Goal: Task Accomplishment & Management: Use online tool/utility

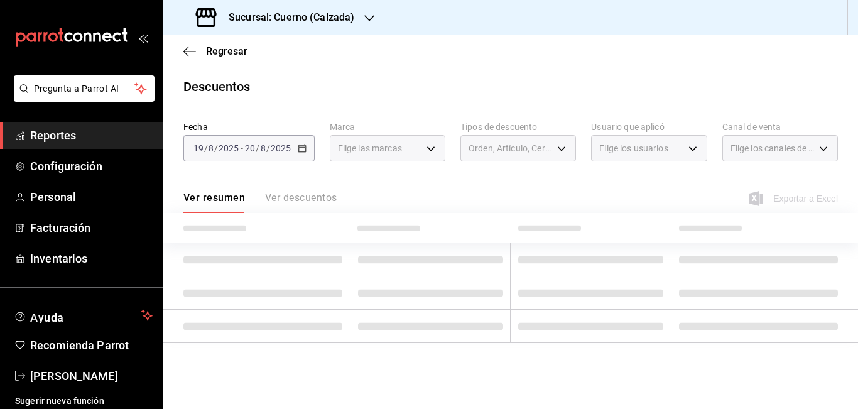
type input "b7ae777b-2dfc-42e0-9650-6cefdf37a424"
type input "PARROT,UBER_EATS,RAPPI,DIDI_FOOD,ONLINE"
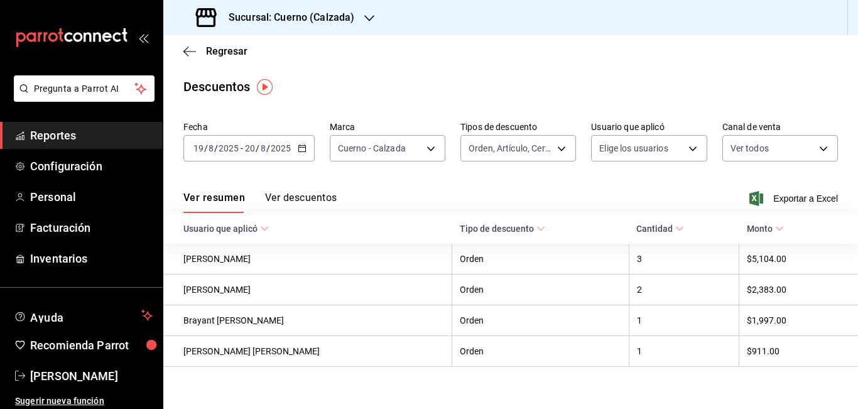
click at [303, 149] on icon "button" at bounding box center [302, 148] width 9 height 9
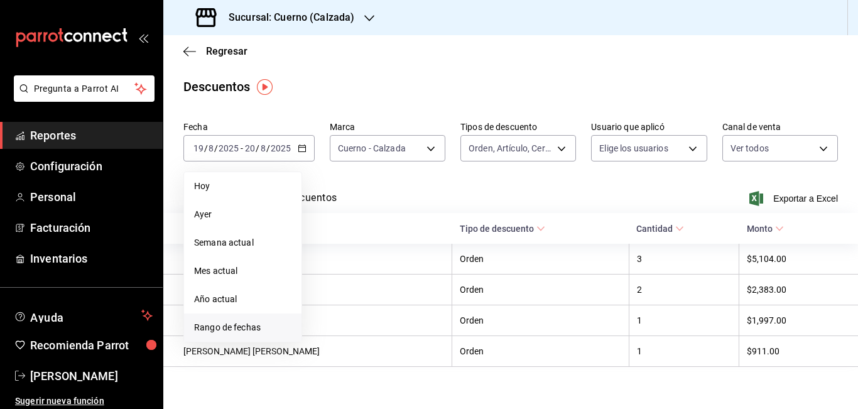
click at [241, 326] on span "Rango de fechas" at bounding box center [242, 327] width 97 height 13
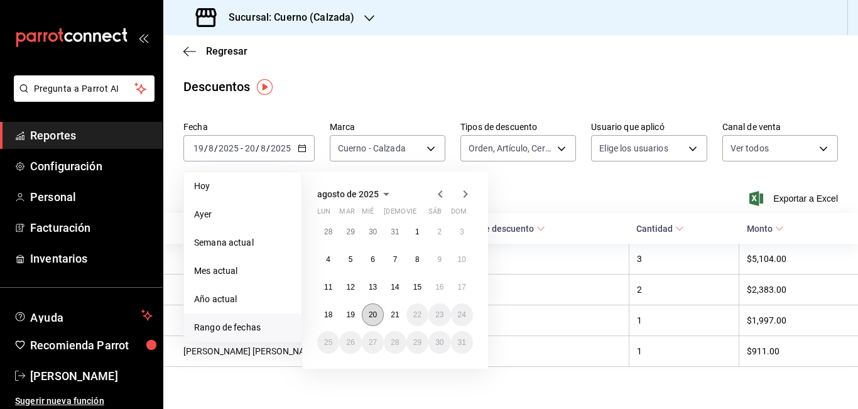
click at [373, 311] on abbr "20" at bounding box center [373, 314] width 8 height 9
click at [391, 311] on abbr "21" at bounding box center [395, 314] width 8 height 9
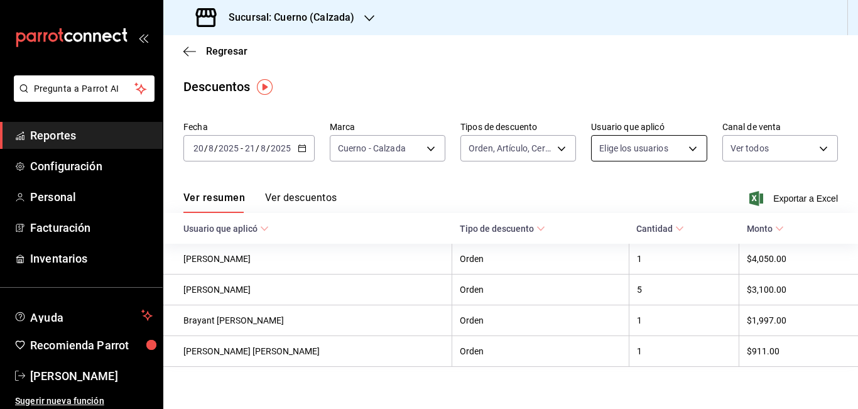
click at [683, 149] on body "Pregunta a Parrot AI Reportes Configuración Personal Facturación Inventarios Ay…" at bounding box center [429, 204] width 858 height 409
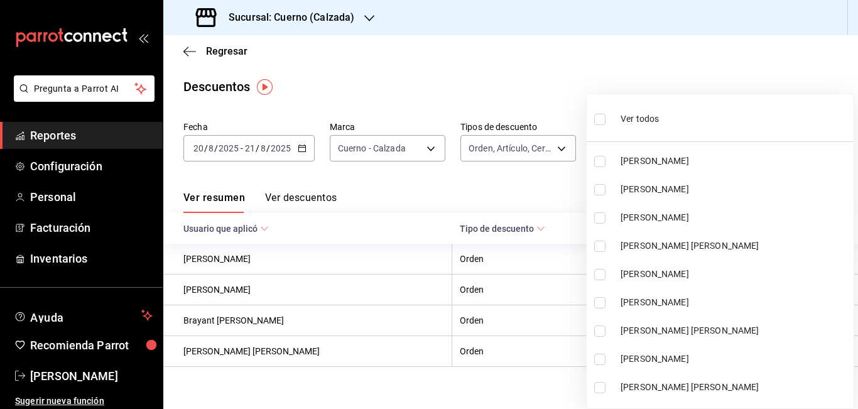
click at [599, 118] on div at bounding box center [429, 204] width 858 height 409
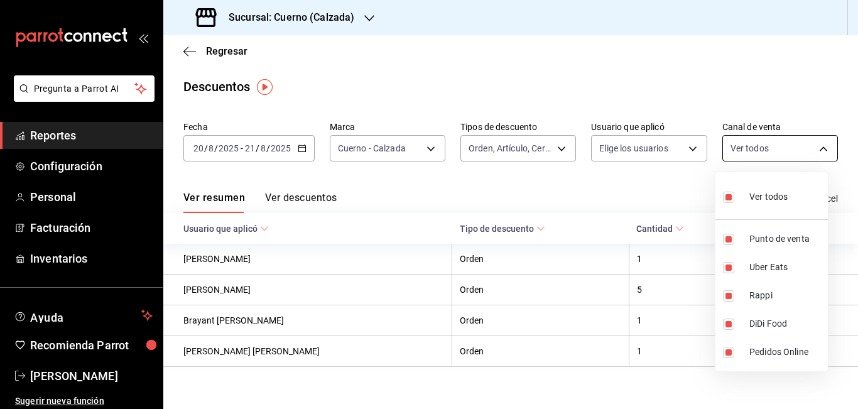
click at [816, 148] on body "Pregunta a Parrot AI Reportes Configuración Personal Facturación Inventarios Ay…" at bounding box center [429, 204] width 858 height 409
click at [753, 106] on div at bounding box center [429, 204] width 858 height 409
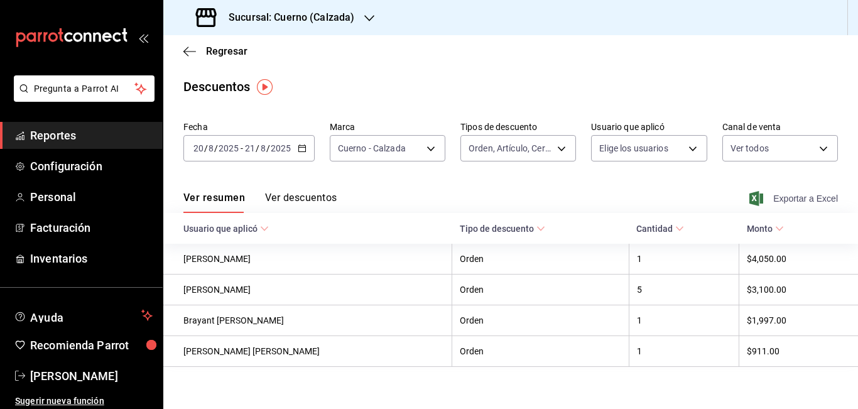
click at [784, 203] on span "Exportar a Excel" at bounding box center [795, 198] width 86 height 15
click at [60, 131] on span "Reportes" at bounding box center [91, 135] width 123 height 17
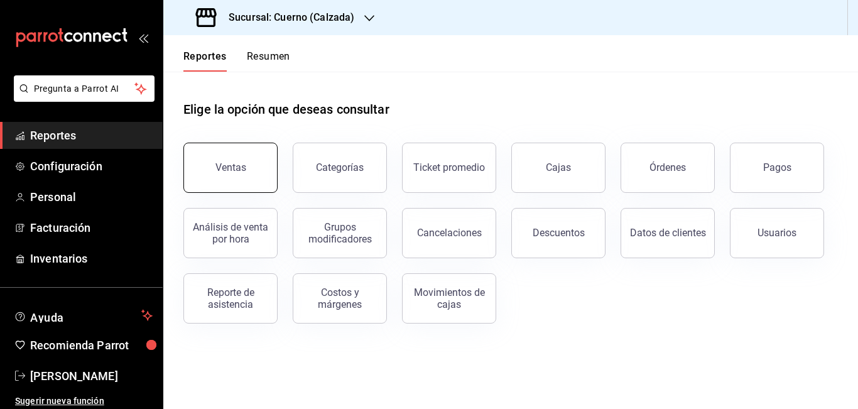
click at [233, 168] on div "Ventas" at bounding box center [231, 167] width 31 height 12
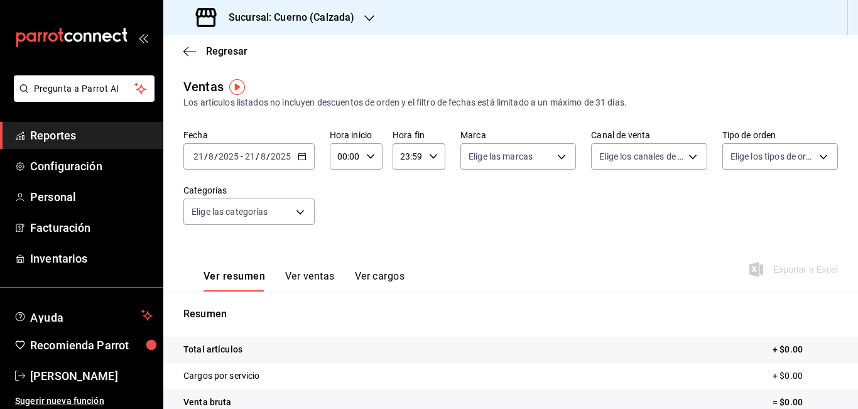
click at [303, 156] on icon "button" at bounding box center [302, 156] width 9 height 9
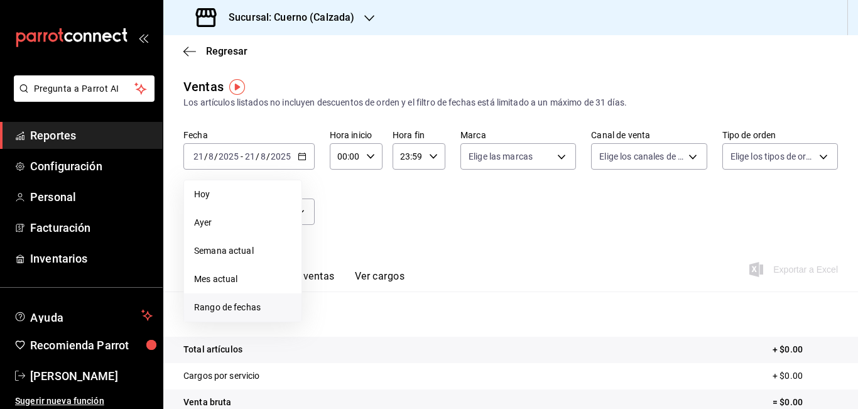
click at [227, 313] on span "Rango de fechas" at bounding box center [242, 307] width 97 height 13
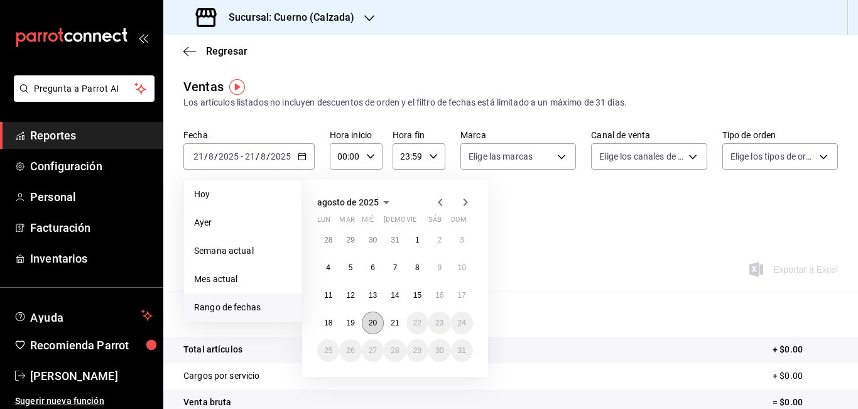
click at [375, 319] on abbr "20" at bounding box center [373, 323] width 8 height 9
click at [403, 320] on button "21" at bounding box center [395, 323] width 22 height 23
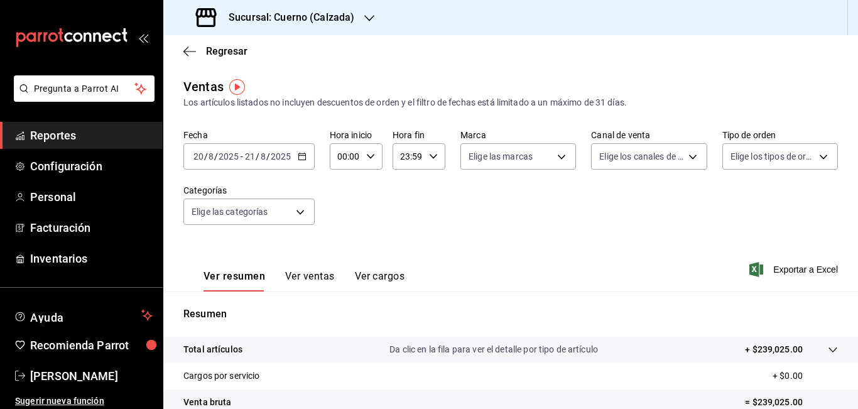
click at [346, 155] on input "00:00" at bounding box center [345, 156] width 31 height 25
click at [346, 155] on div at bounding box center [429, 204] width 858 height 409
type input "05:00"
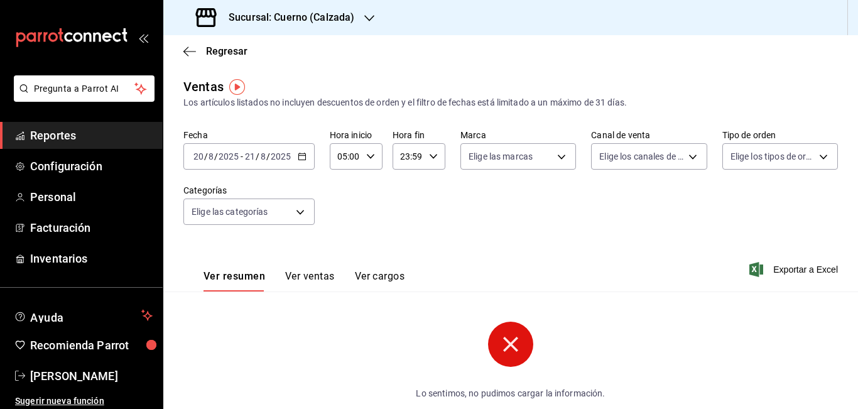
click at [404, 156] on input "23:59" at bounding box center [408, 156] width 31 height 25
click at [404, 156] on div at bounding box center [429, 204] width 858 height 409
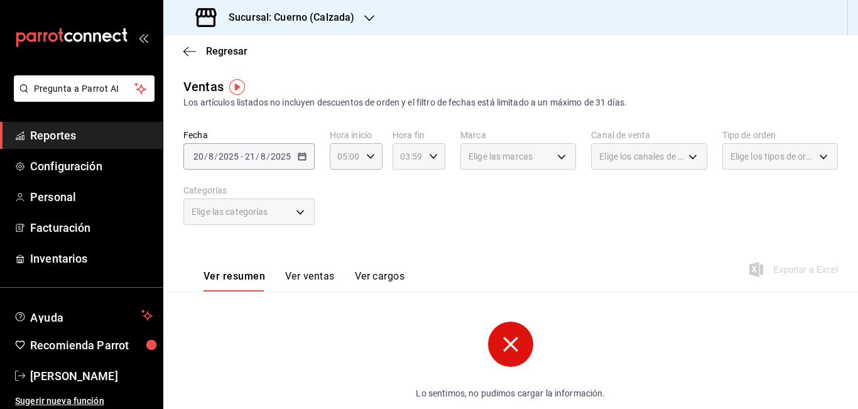
click at [407, 156] on input "03:59" at bounding box center [408, 156] width 31 height 25
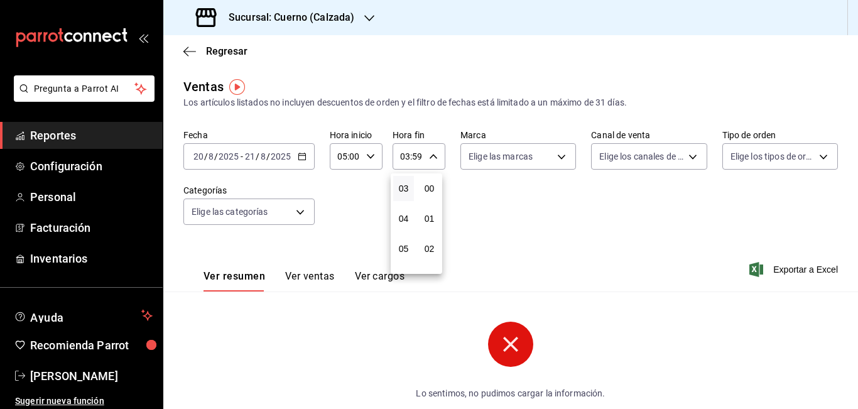
scroll to position [1709, 0]
click at [408, 156] on div at bounding box center [429, 204] width 858 height 409
click at [408, 156] on input "03:59" at bounding box center [408, 156] width 31 height 25
click at [401, 246] on span "05" at bounding box center [404, 249] width 6 height 10
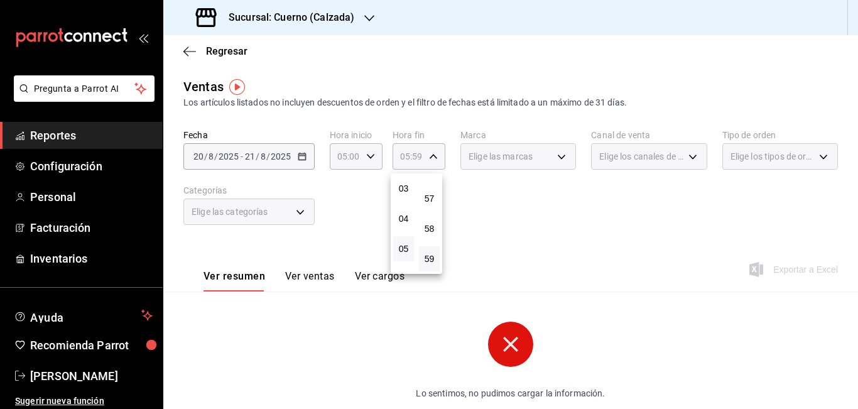
click at [415, 156] on div at bounding box center [429, 204] width 858 height 409
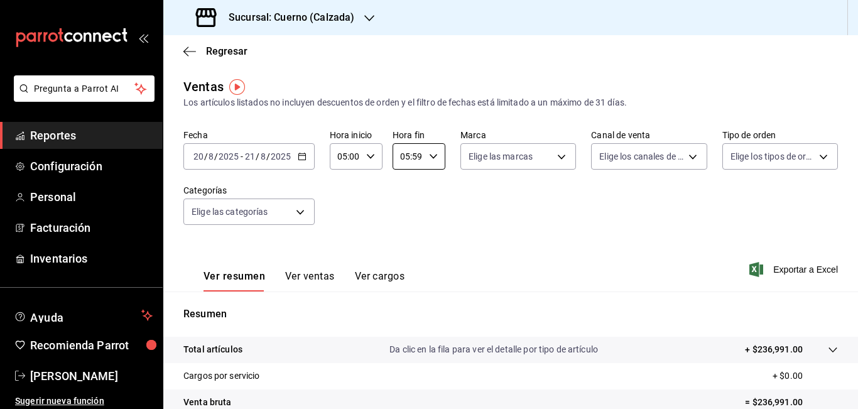
click at [415, 156] on input "05:59" at bounding box center [408, 156] width 31 height 25
click at [415, 156] on div at bounding box center [429, 204] width 858 height 409
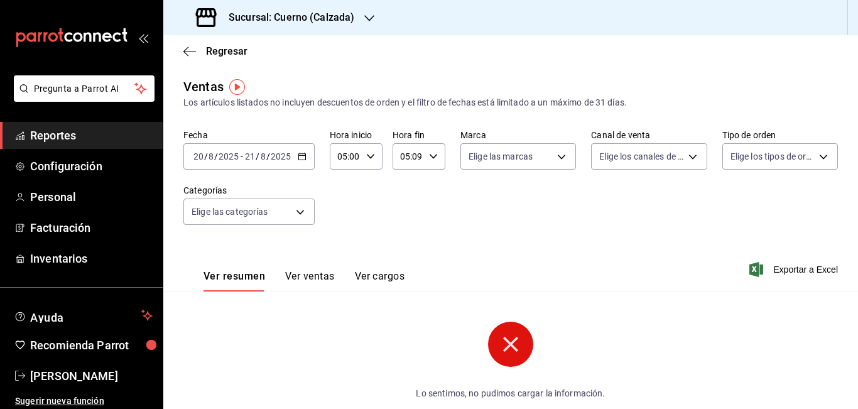
click at [419, 156] on input "05:09" at bounding box center [408, 156] width 31 height 25
click at [419, 156] on div at bounding box center [429, 204] width 858 height 409
type input "05:00"
click at [556, 156] on body "Pregunta a Parrot AI Reportes Configuración Personal Facturación Inventarios Ay…" at bounding box center [429, 204] width 858 height 409
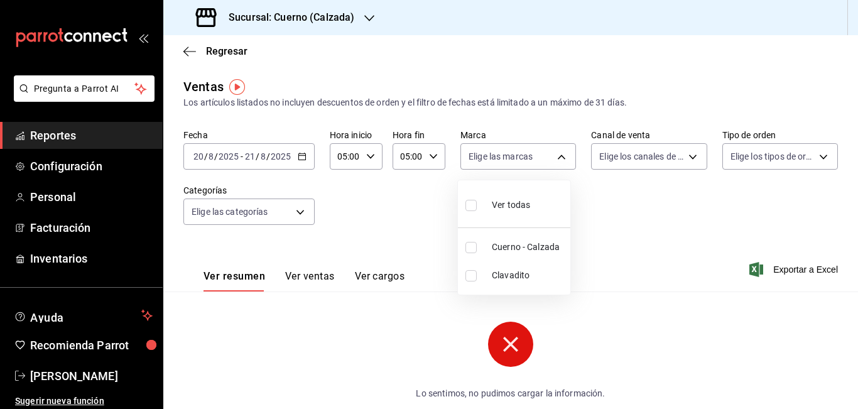
click at [512, 245] on span "Cuerno - Calzada" at bounding box center [529, 247] width 74 height 13
type input "b7ae777b-2dfc-42e0-9650-6cefdf37a424"
checkbox input "true"
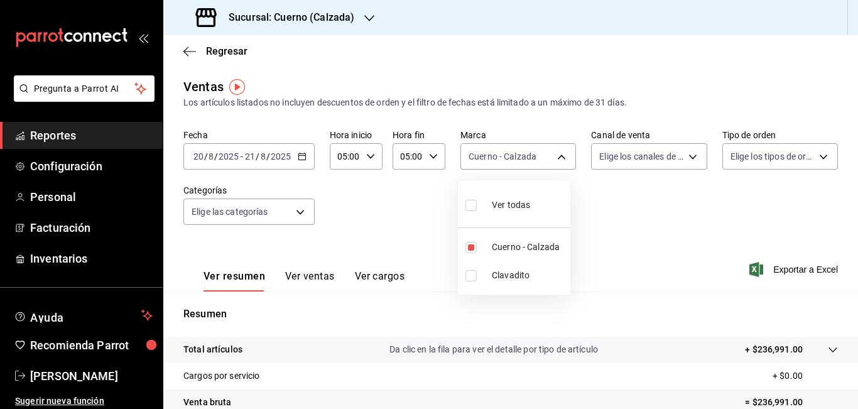
click at [688, 161] on div at bounding box center [429, 204] width 858 height 409
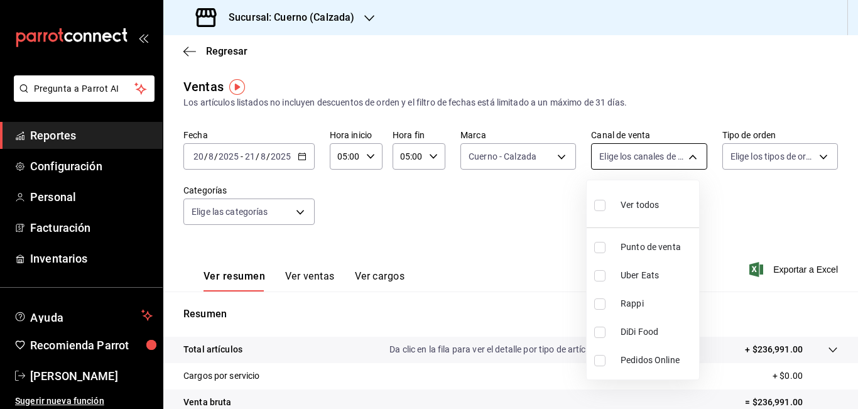
click at [685, 155] on body "Pregunta a Parrot AI Reportes Configuración Personal Facturación Inventarios Ay…" at bounding box center [429, 204] width 858 height 409
click at [645, 205] on span "Ver todos" at bounding box center [640, 205] width 38 height 13
type input "PARROT,UBER_EATS,RAPPI,DIDI_FOOD,ONLINE"
checkbox input "true"
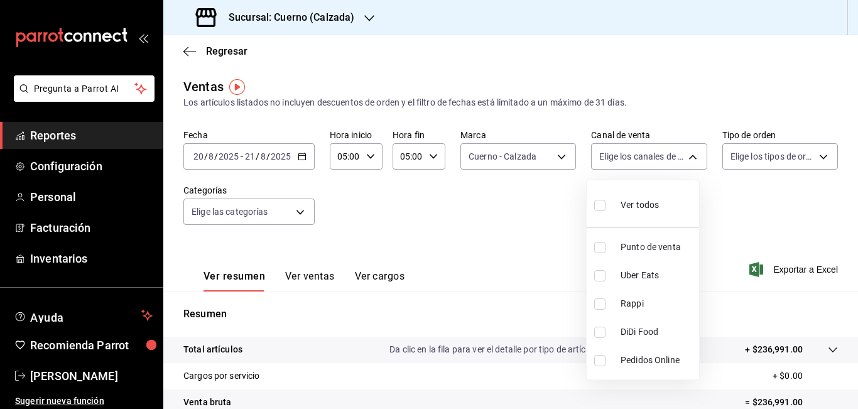
checkbox input "true"
click at [809, 159] on div at bounding box center [429, 204] width 858 height 409
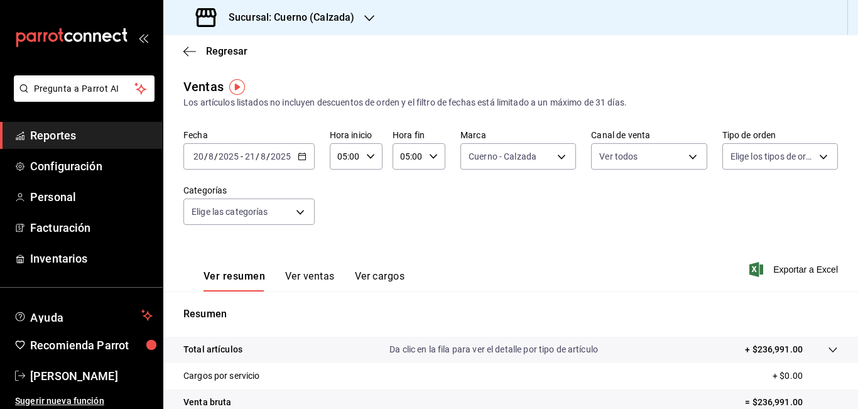
click at [809, 159] on body "Pregunta a Parrot AI Reportes Configuración Personal Facturación Inventarios Ay…" at bounding box center [429, 204] width 858 height 409
click at [809, 159] on div at bounding box center [429, 204] width 858 height 409
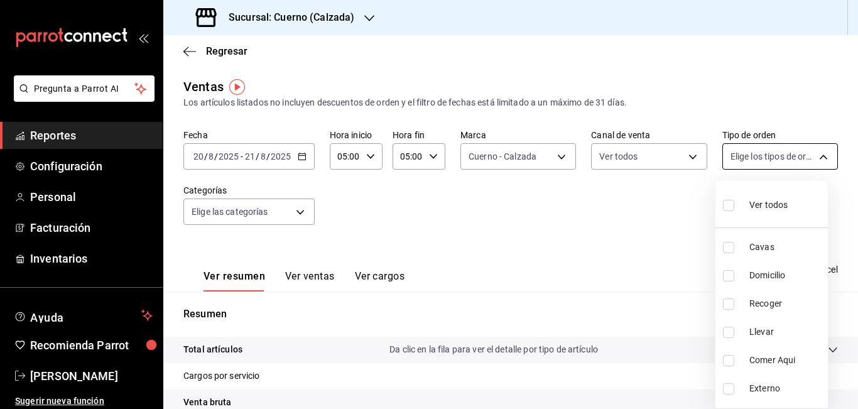
click at [792, 150] on body "Pregunta a Parrot AI Reportes Configuración Personal Facturación Inventarios Ay…" at bounding box center [429, 204] width 858 height 409
click at [731, 208] on input "checkbox" at bounding box center [728, 205] width 11 height 11
checkbox input "true"
type input "45550569-3ed2-40ec-865f-a78a43aad0fb,ed9744db-0daf-4564-a5b3-b3442505d928,23f9e…"
checkbox input "true"
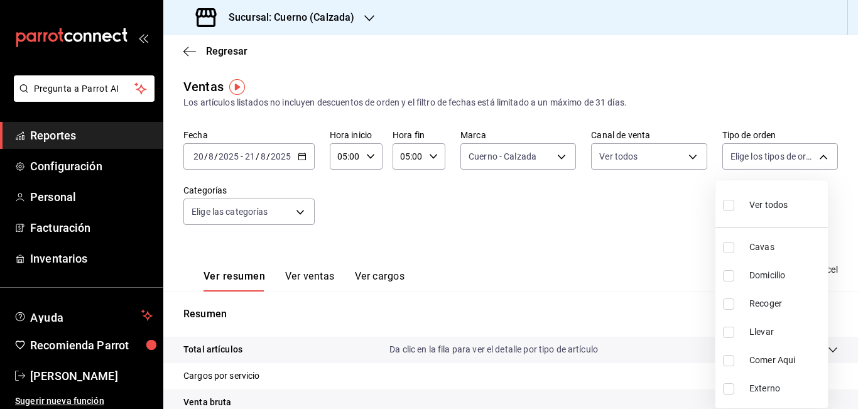
checkbox input "true"
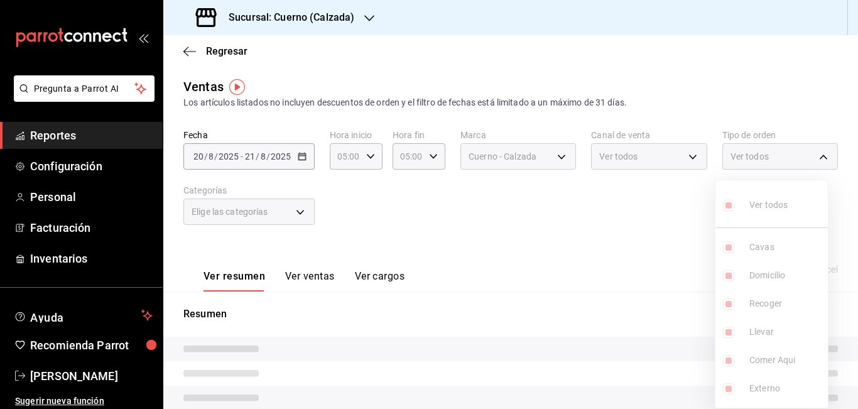
click at [659, 208] on div at bounding box center [429, 204] width 858 height 409
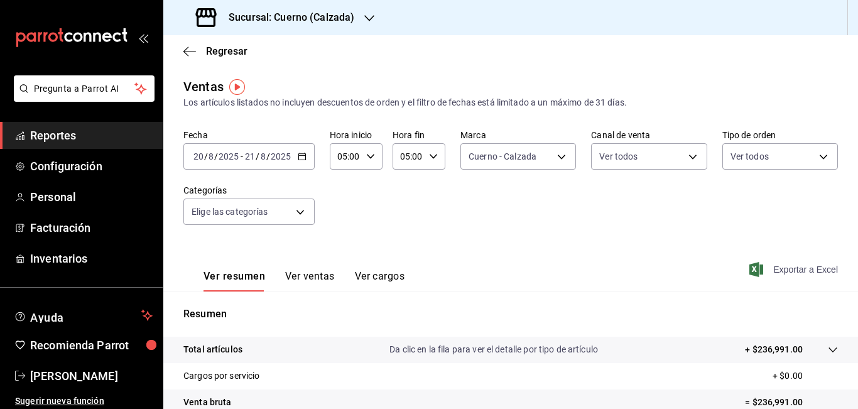
click at [786, 268] on span "Exportar a Excel" at bounding box center [795, 269] width 86 height 15
click at [40, 136] on span "Reportes" at bounding box center [91, 135] width 123 height 17
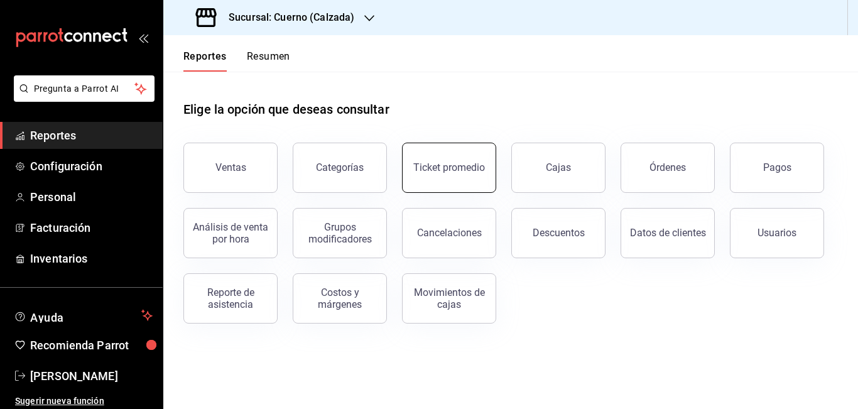
click at [438, 167] on div "Ticket promedio" at bounding box center [449, 167] width 72 height 12
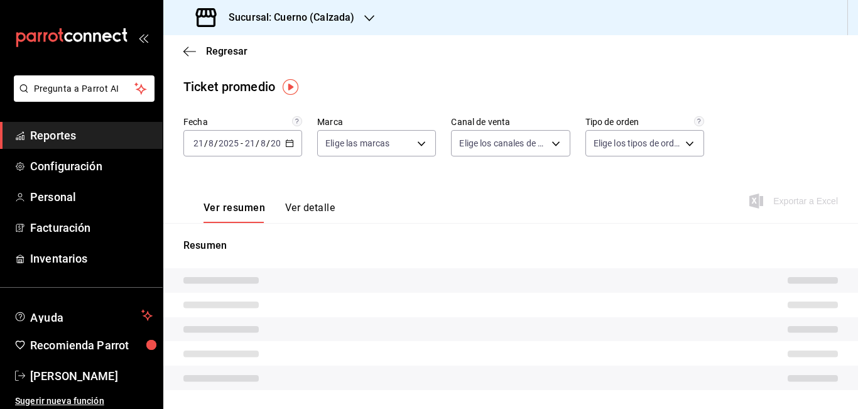
type input "b7ae777b-2dfc-42e0-9650-6cefdf37a424,c000f1c0-fb9f-4016-8e6a-f0d1e83e893d"
type input "PARROT,UBER_EATS,RAPPI,DIDI_FOOD,ONLINE"
type input "45550569-3ed2-40ec-865f-a78a43aad0fb,ed9744db-0daf-4564-a5b3-b3442505d928,23f9e…"
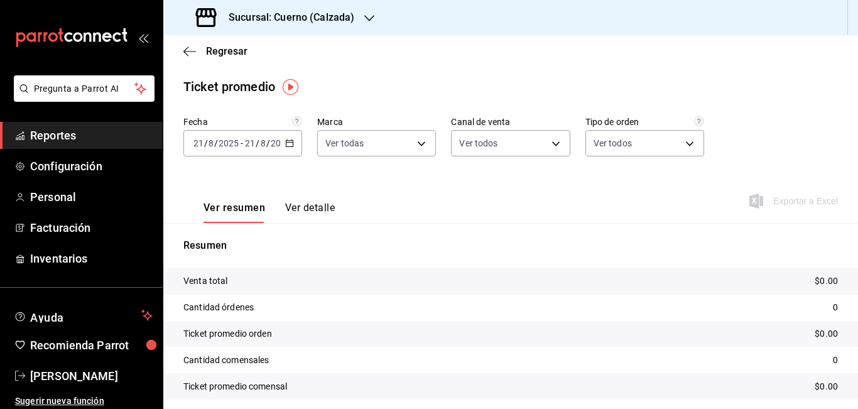
click at [290, 145] on icon "button" at bounding box center [289, 143] width 9 height 9
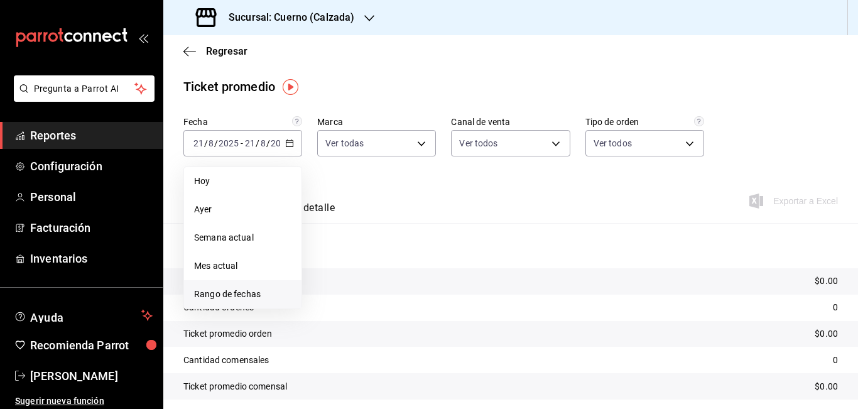
click at [231, 290] on span "Rango de fechas" at bounding box center [242, 294] width 97 height 13
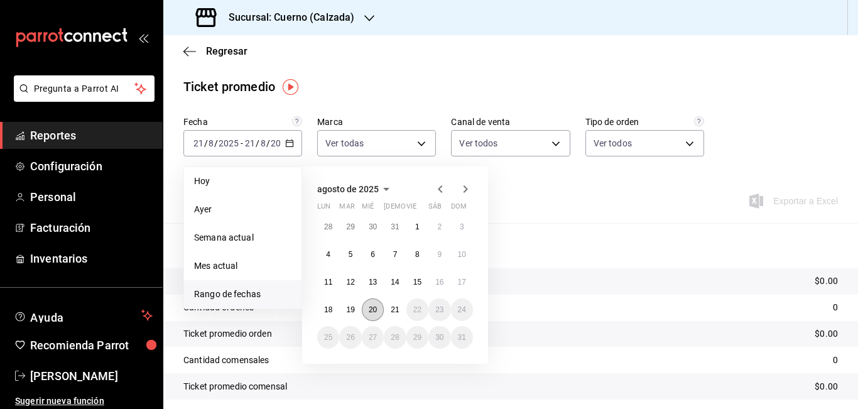
click at [375, 308] on abbr "20" at bounding box center [373, 309] width 8 height 9
click at [398, 305] on abbr "21" at bounding box center [395, 309] width 8 height 9
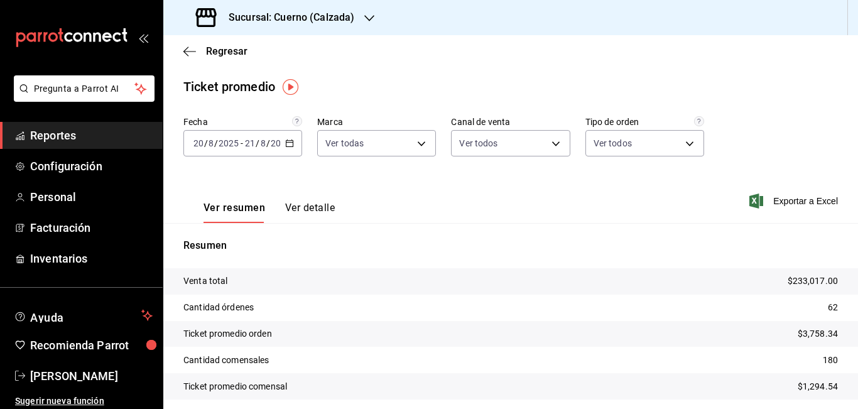
click at [613, 179] on div "Ver resumen Ver detalle Exportar a Excel" at bounding box center [510, 198] width 695 height 52
